Goal: Find specific page/section: Find specific page/section

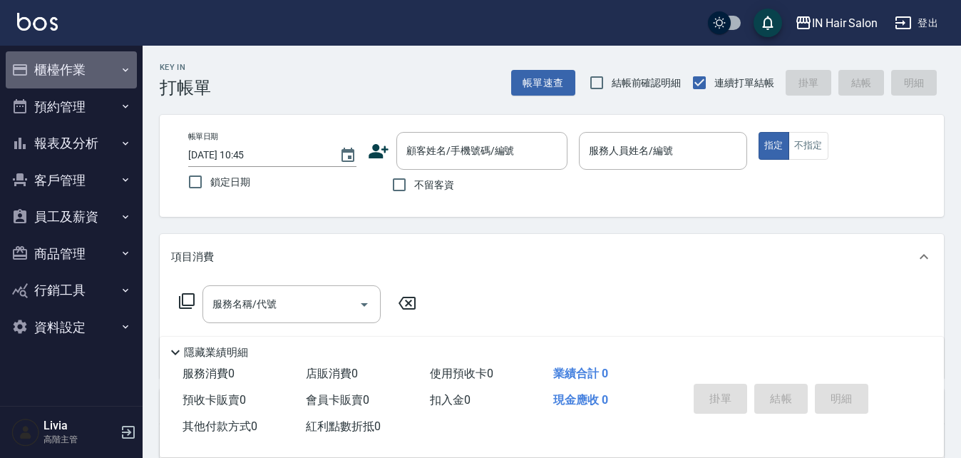
click at [67, 69] on button "櫃檯作業" at bounding box center [71, 69] width 131 height 37
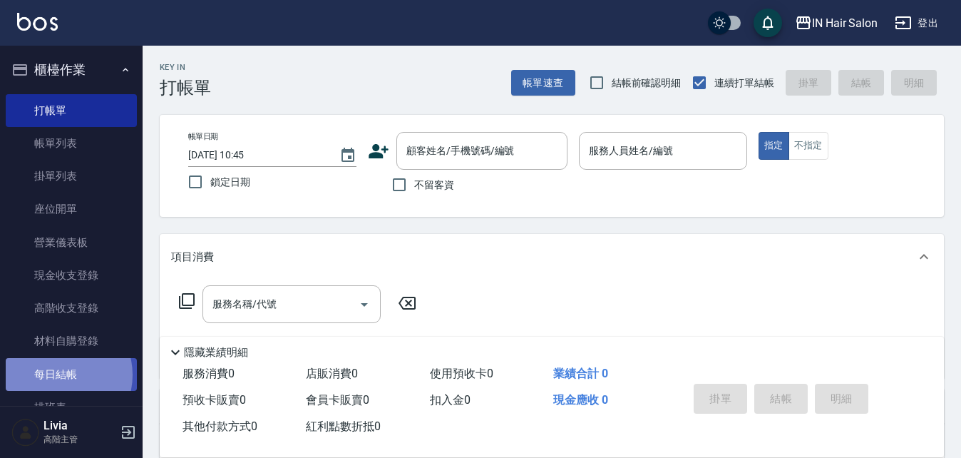
click at [61, 374] on link "每日結帳" at bounding box center [71, 374] width 131 height 33
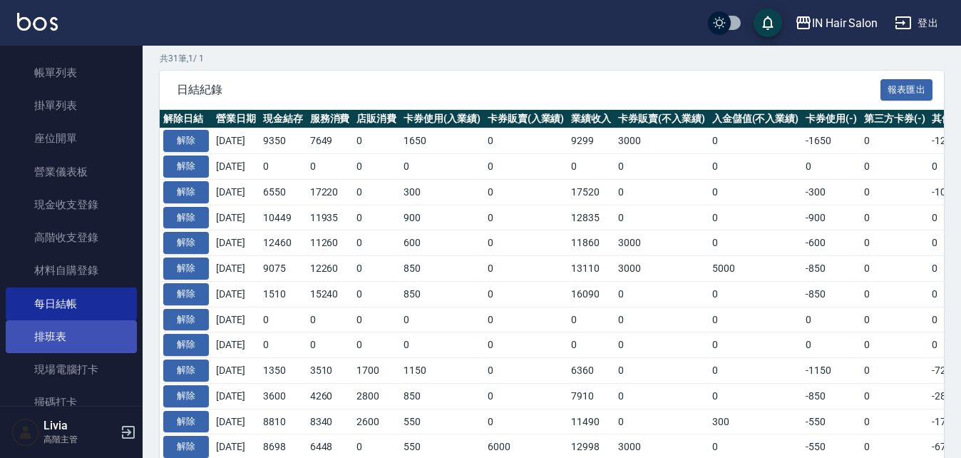
scroll to position [356, 0]
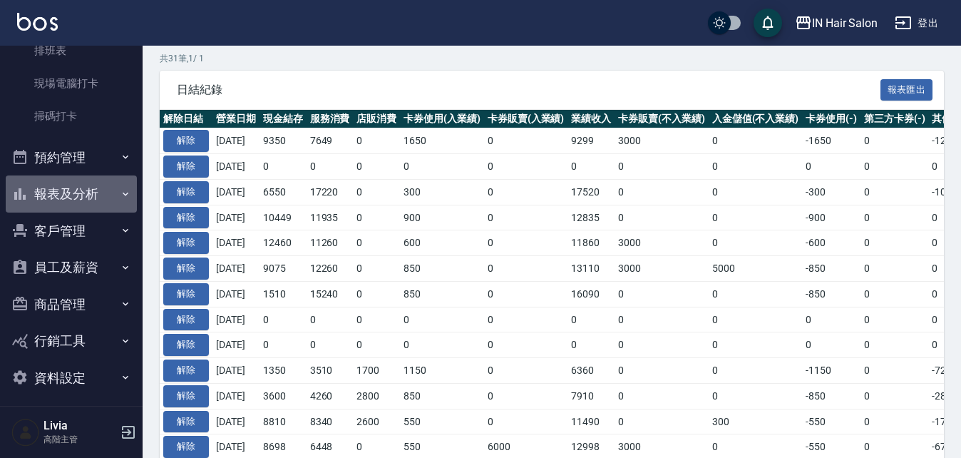
click at [80, 197] on button "報表及分析" at bounding box center [71, 193] width 131 height 37
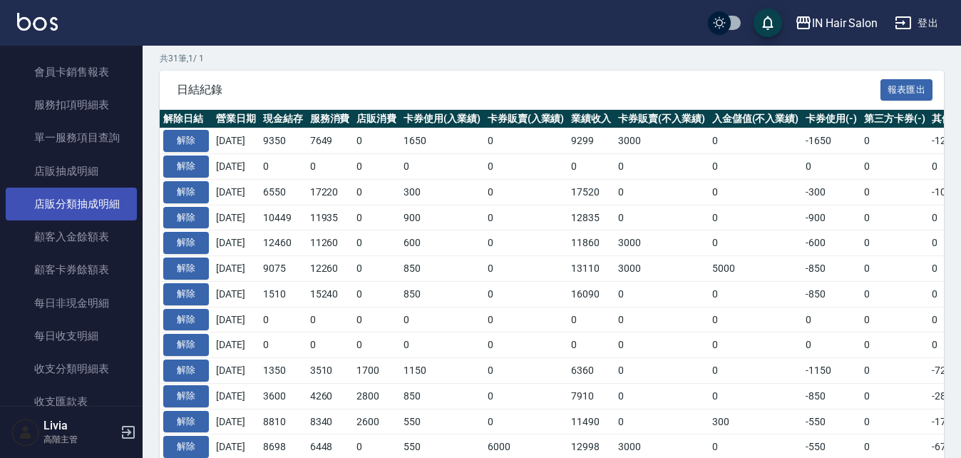
scroll to position [1497, 0]
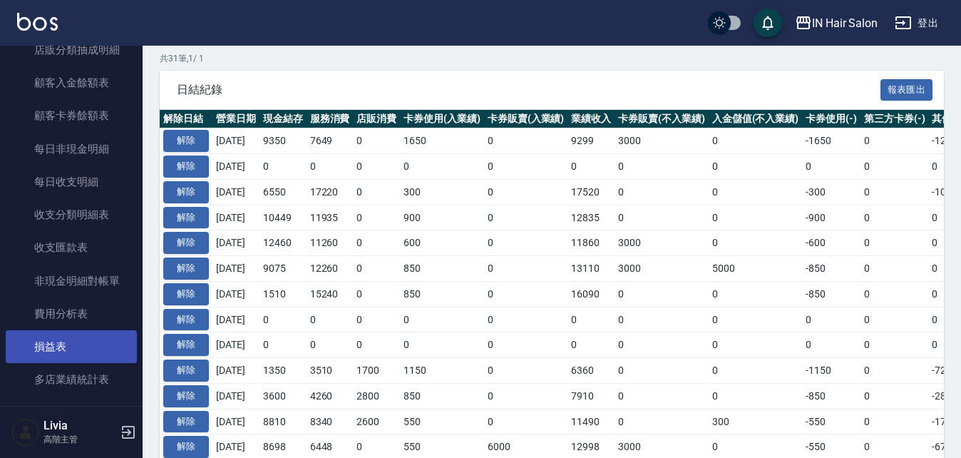
click at [52, 346] on link "損益表" at bounding box center [71, 346] width 131 height 33
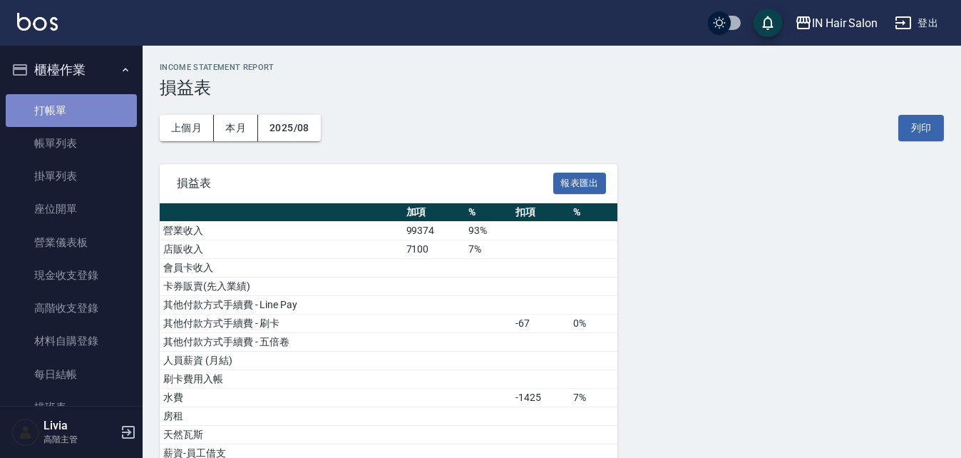
click at [75, 113] on link "打帳單" at bounding box center [71, 110] width 131 height 33
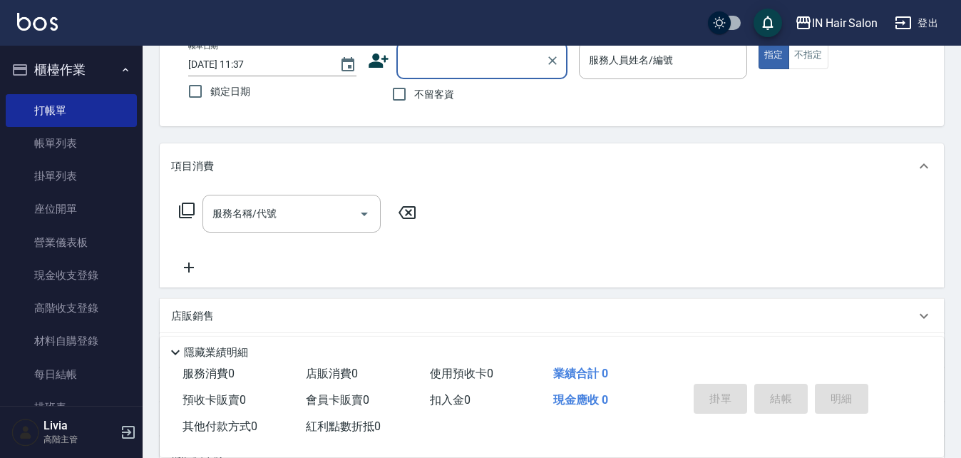
scroll to position [143, 0]
